Goal: Task Accomplishment & Management: Complete application form

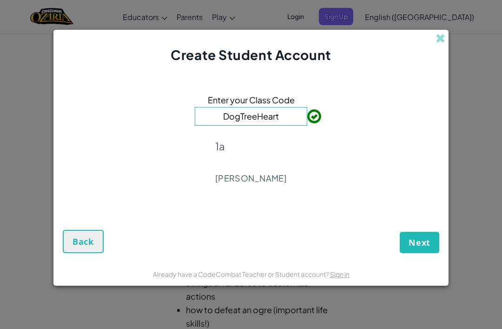
click at [431, 239] on button "Next" at bounding box center [420, 242] width 40 height 21
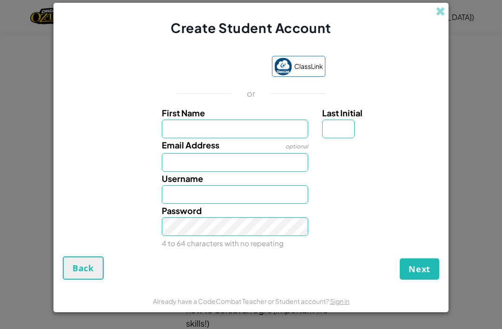
click at [284, 125] on input "First Name" at bounding box center [235, 129] width 147 height 19
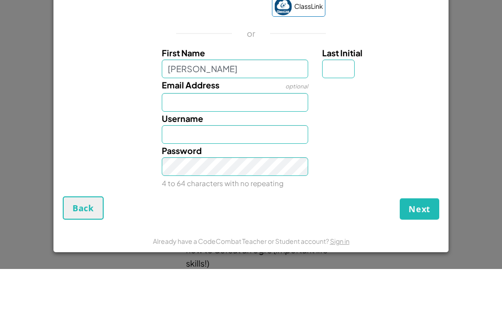
type input "[PERSON_NAME]"
click at [344, 120] on input "Last Initial" at bounding box center [338, 129] width 33 height 19
type input "[PERSON_NAME]"
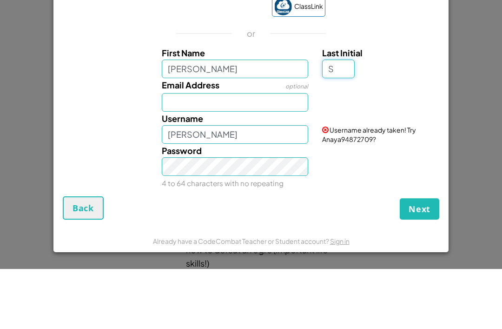
type input "S"
click at [289, 153] on input "Email Address" at bounding box center [235, 162] width 147 height 19
type input "AnayaS"
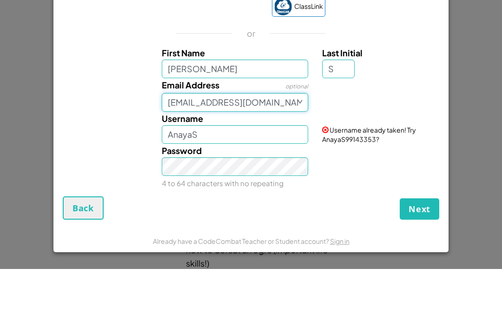
type input "[EMAIL_ADDRESS][DOMAIN_NAME]"
click at [426, 138] on div "Email Address optional [EMAIL_ADDRESS][DOMAIN_NAME]" at bounding box center [251, 154] width 386 height 33
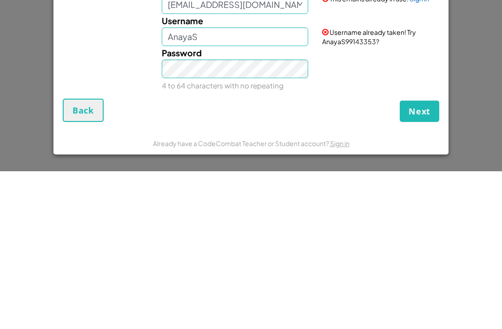
scroll to position [218, 0]
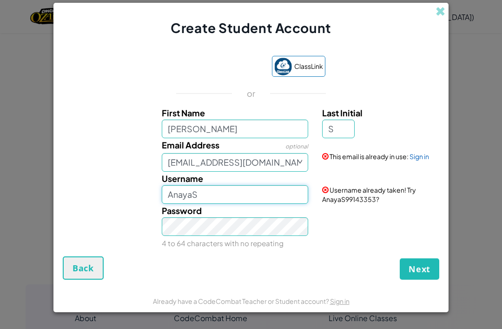
click at [294, 193] on input "AnayaS" at bounding box center [235, 194] width 147 height 19
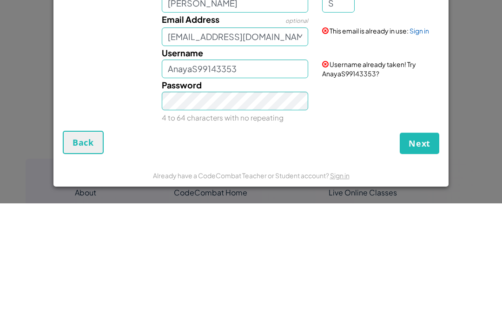
scroll to position [343, 0]
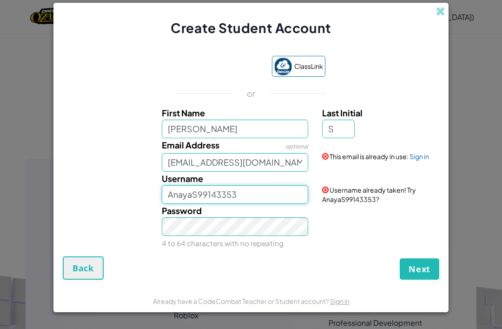
type input "AnayaS99143353"
click at [422, 280] on button "Next" at bounding box center [420, 268] width 40 height 21
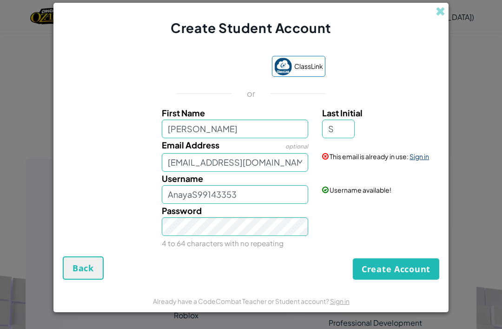
click at [421, 160] on link "Sign in" at bounding box center [420, 156] width 20 height 8
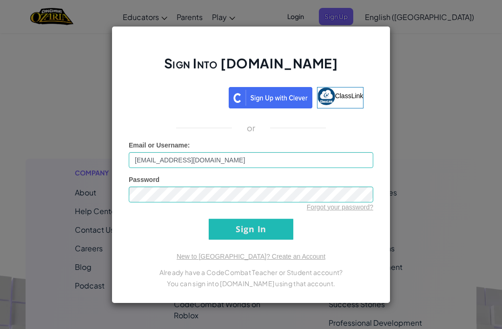
click at [222, 229] on input "Sign In" at bounding box center [251, 229] width 85 height 21
